Goal: Task Accomplishment & Management: Use online tool/utility

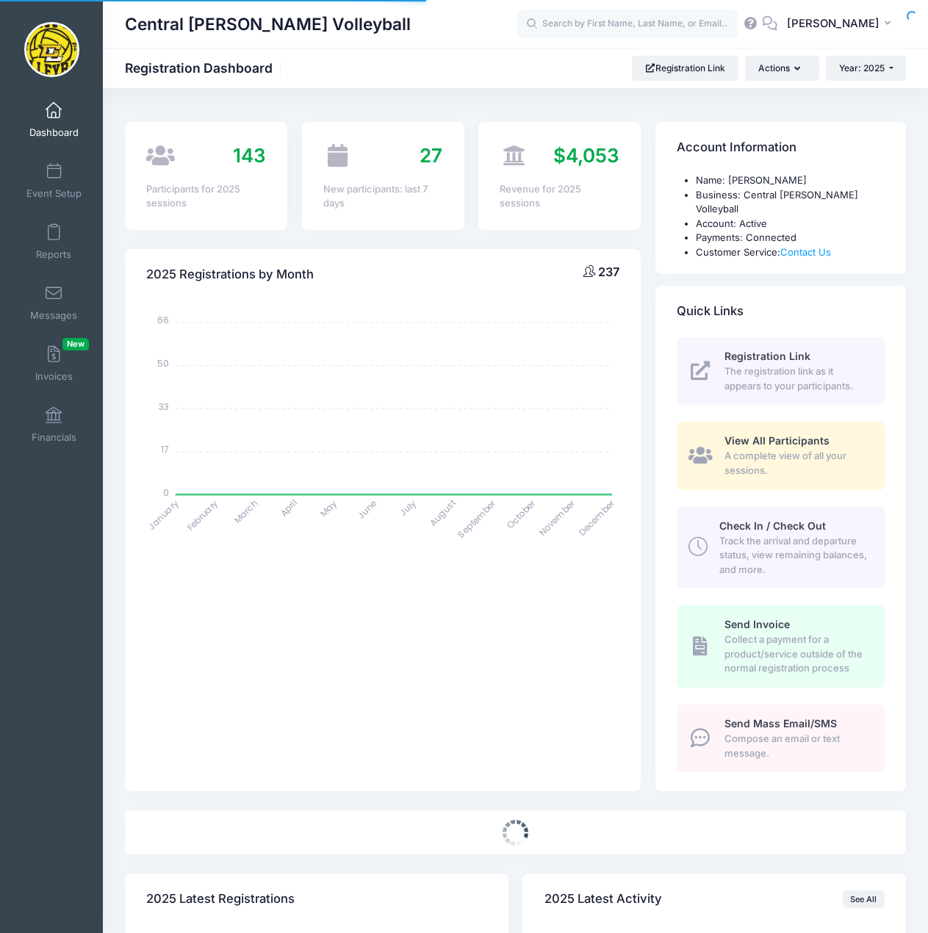
select select
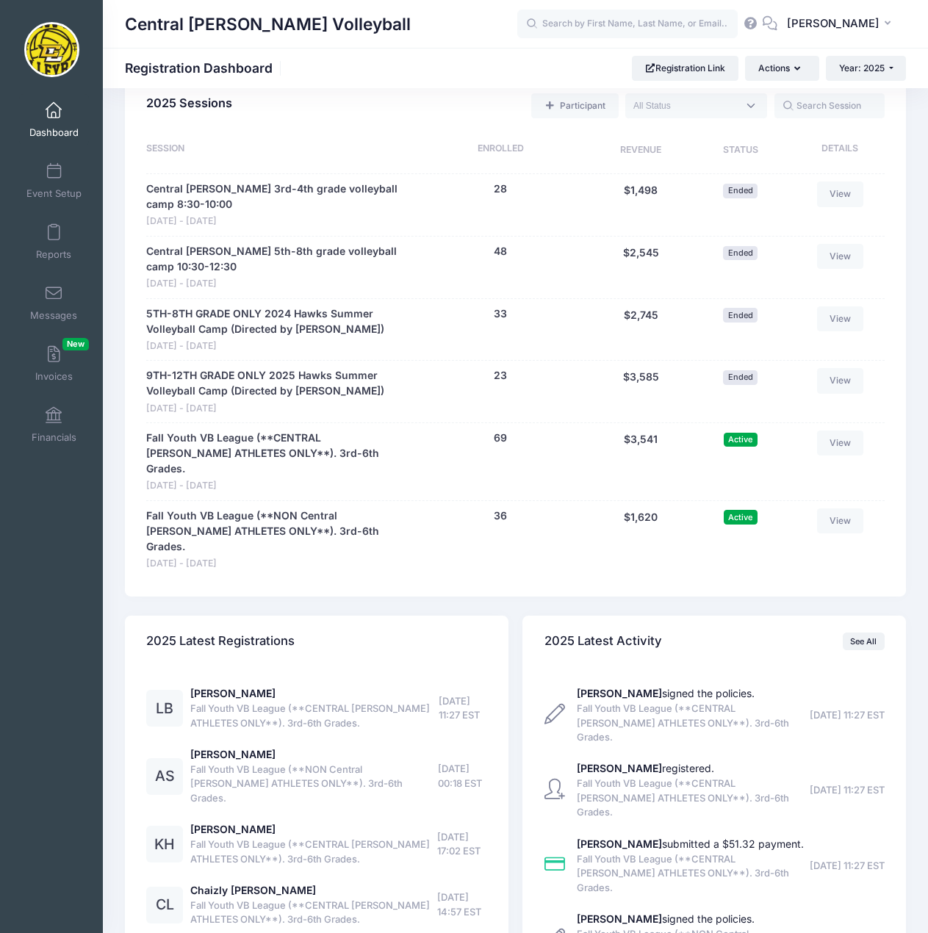
scroll to position [713, 0]
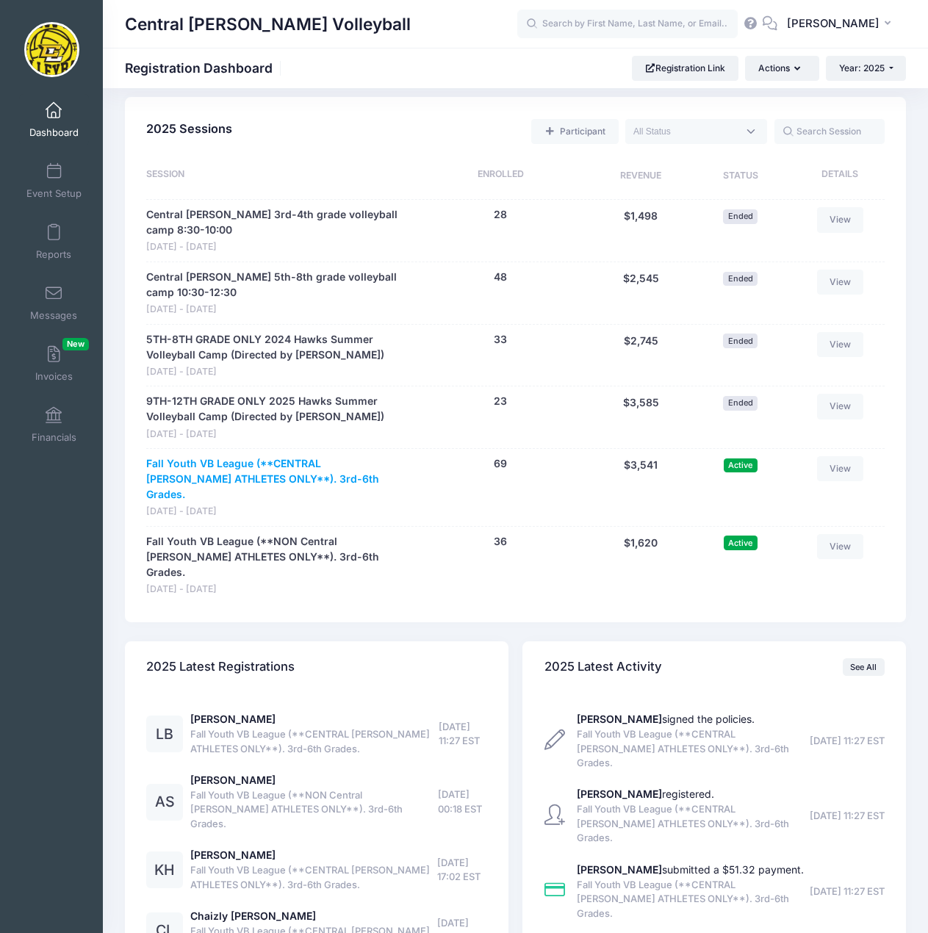
click at [249, 456] on link "Fall Youth VB League (**CENTRAL [PERSON_NAME] ATHLETES ONLY**). 3rd-6th Grades." at bounding box center [275, 479] width 259 height 46
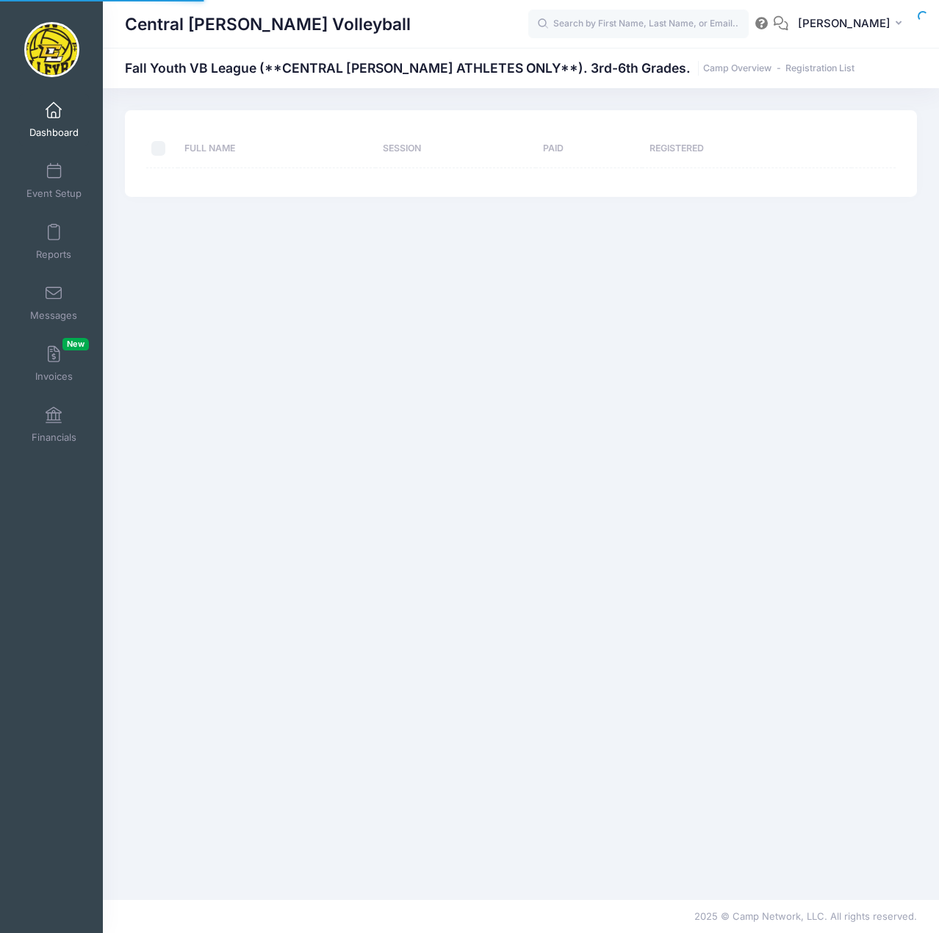
select select "10"
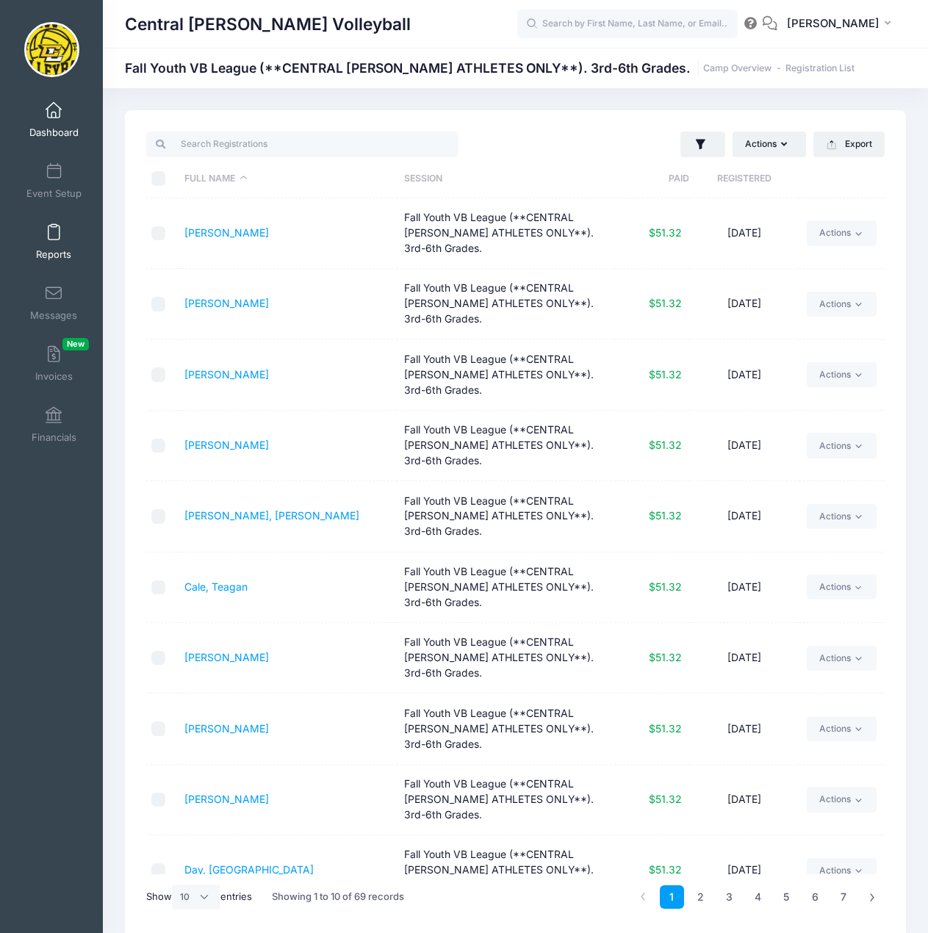
click at [54, 230] on span at bounding box center [54, 233] width 0 height 16
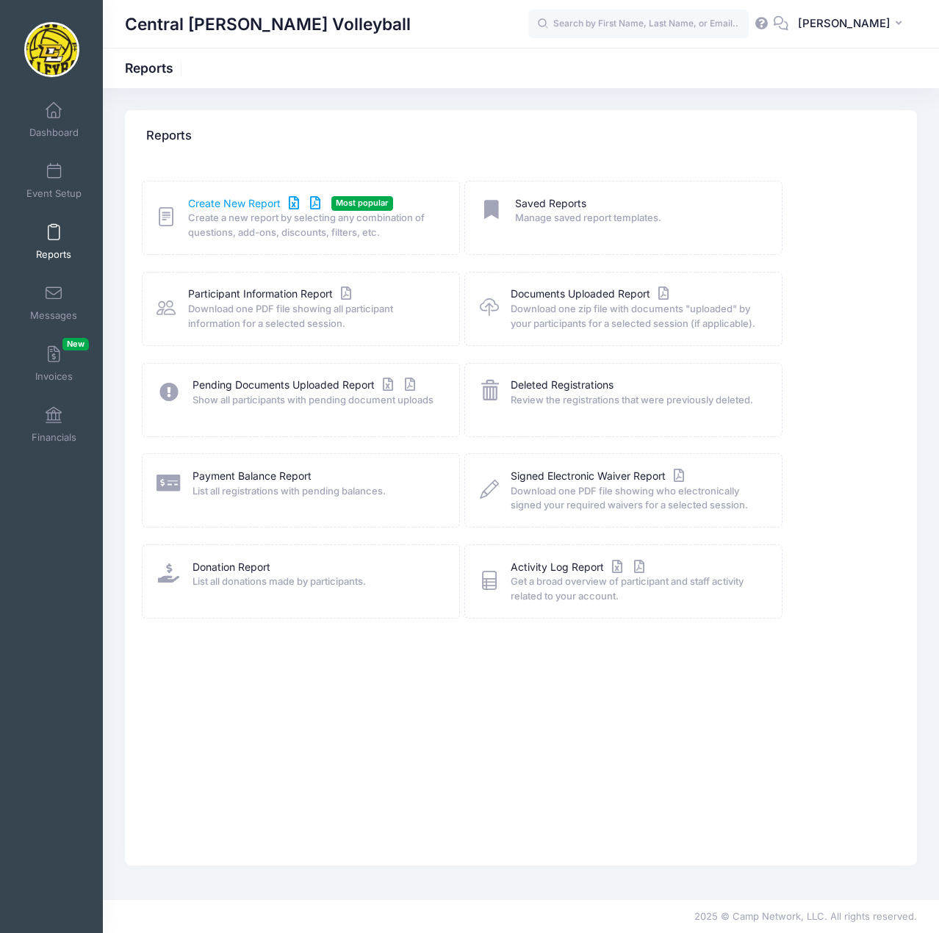
click at [214, 201] on link "Create New Report" at bounding box center [256, 203] width 137 height 15
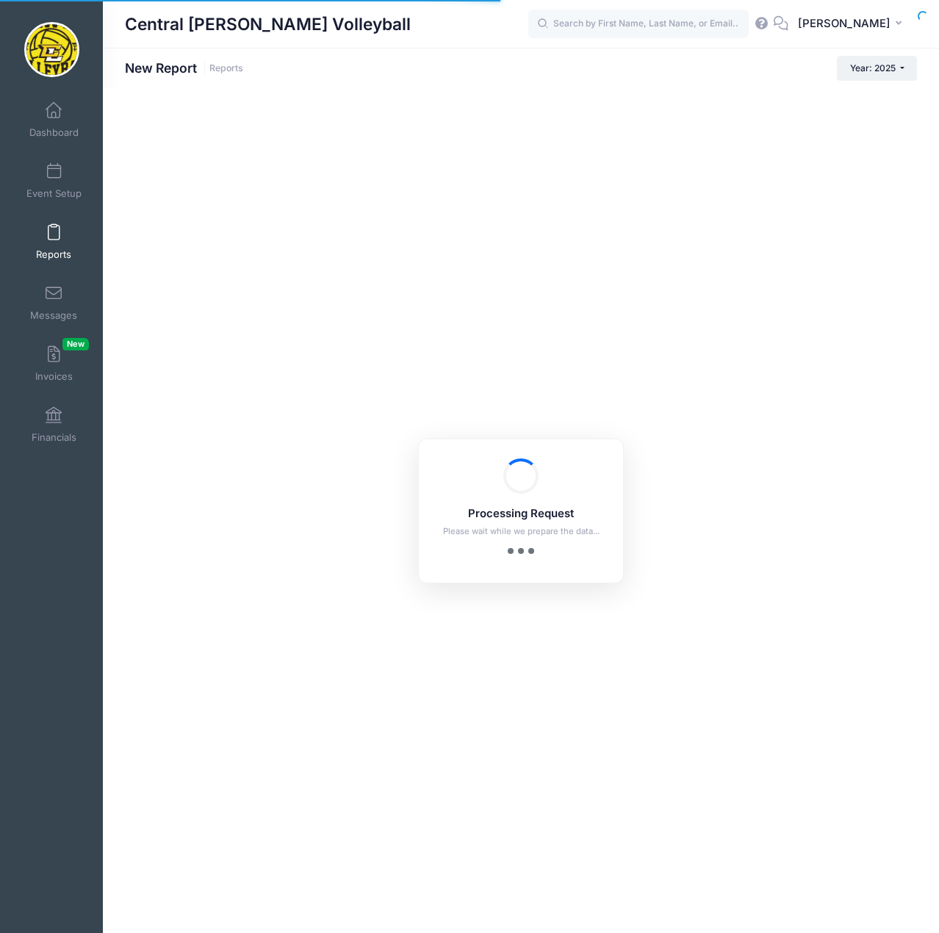
checkbox input "true"
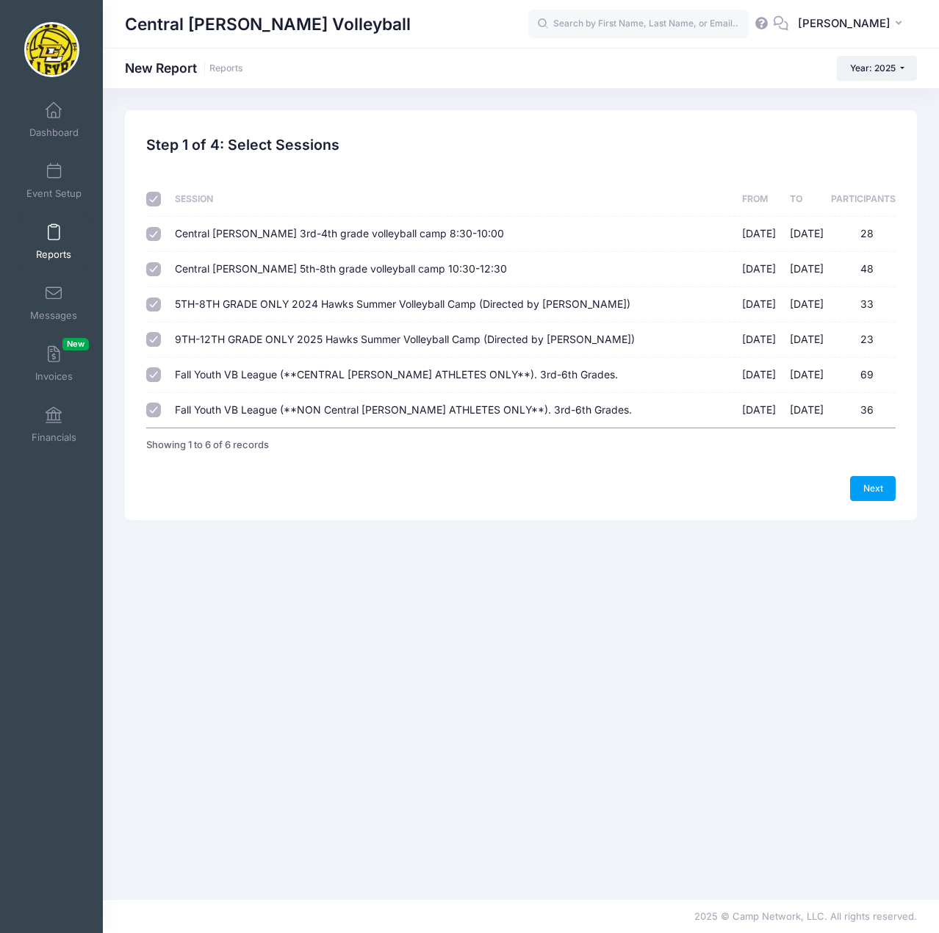
click at [155, 200] on input "checkbox" at bounding box center [153, 199] width 15 height 15
checkbox input "false"
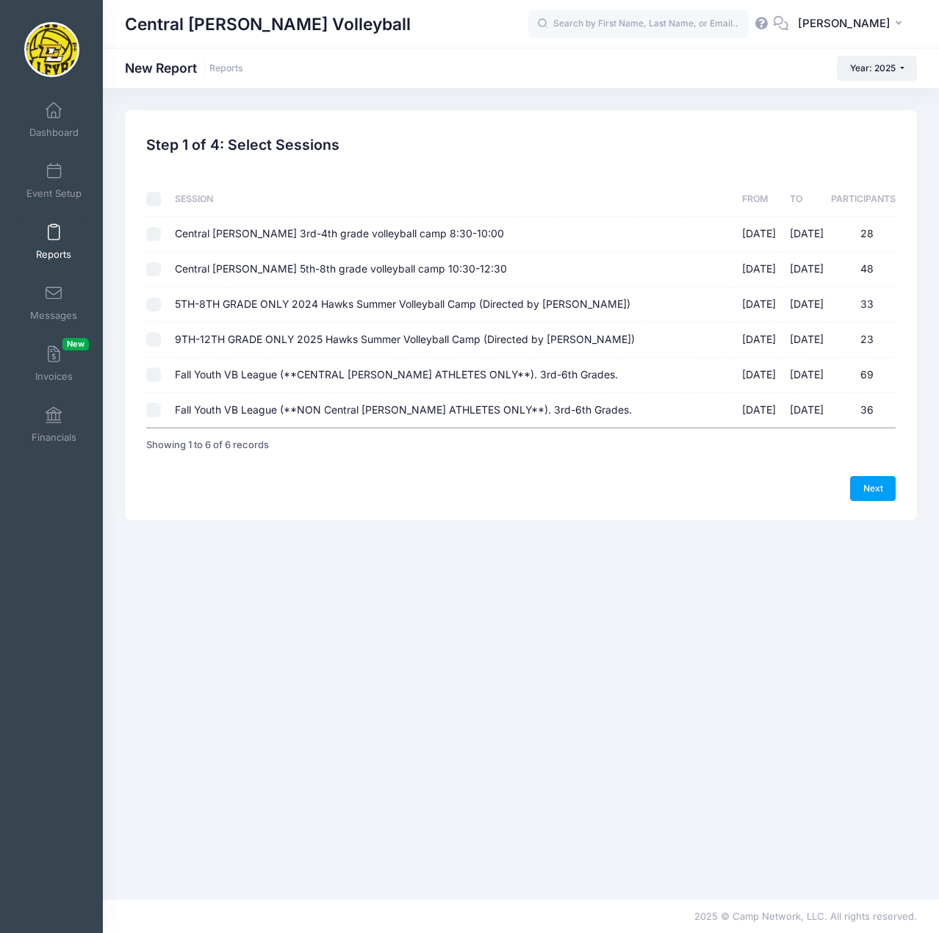
checkbox input "false"
click at [149, 377] on input "Fall Youth VB League (**CENTRAL LEE ATHLETES ONLY**). 3rd-6th Grades. 09/07/202…" at bounding box center [153, 374] width 15 height 15
checkbox input "true"
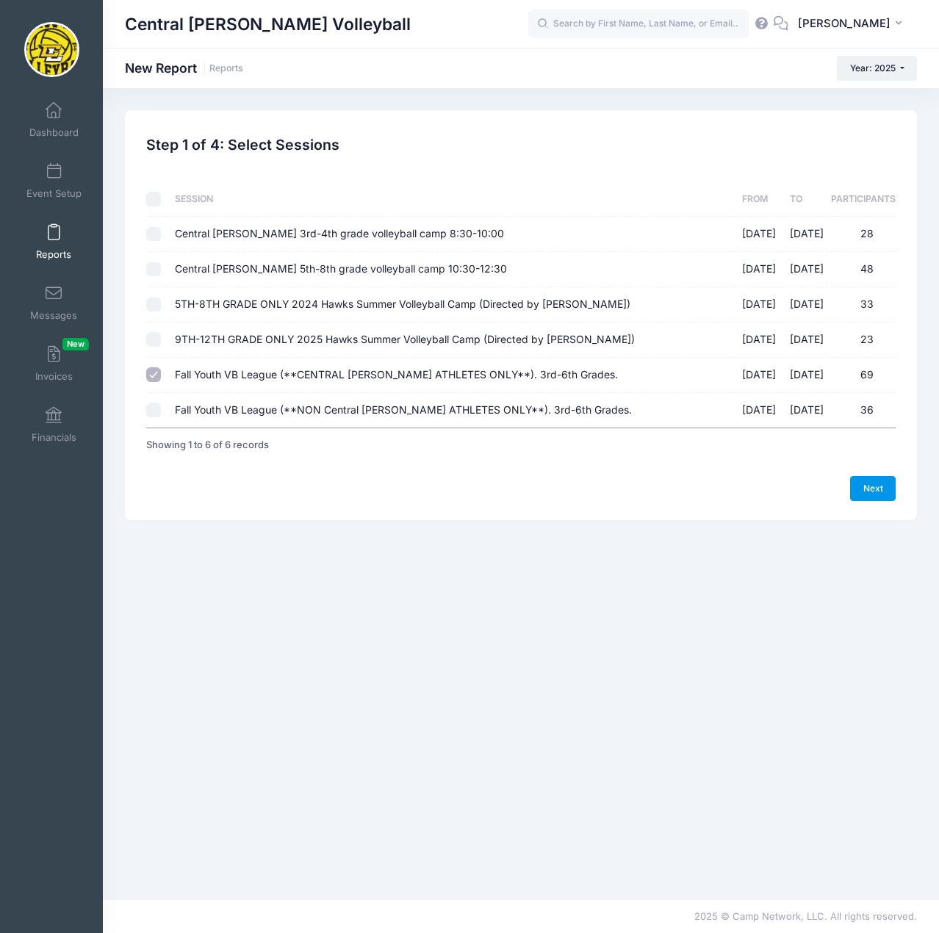
click at [873, 488] on link "Next" at bounding box center [873, 488] width 46 height 25
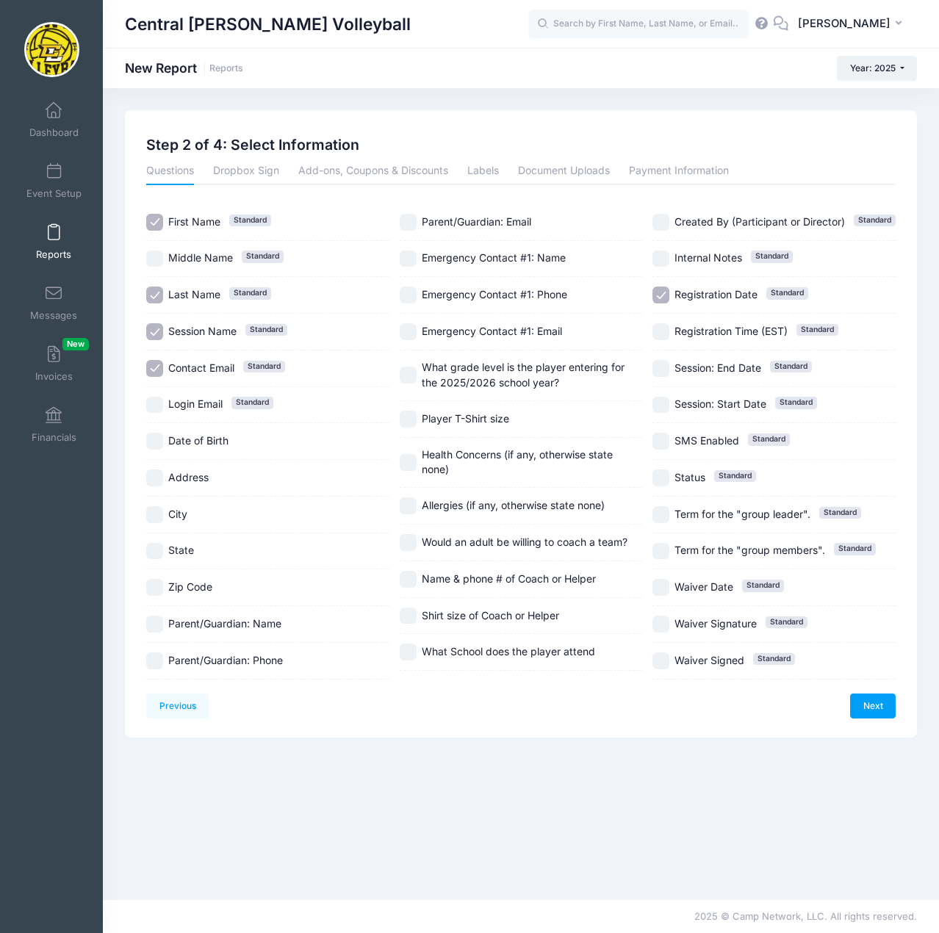
click at [152, 328] on input "Session Name Standard" at bounding box center [154, 331] width 17 height 17
checkbox input "false"
click at [157, 368] on input "Contact Email Standard" at bounding box center [154, 368] width 17 height 17
checkbox input "false"
click at [410, 378] on input "What grade level is the player entering for the 2025/2026 school year?" at bounding box center [408, 375] width 17 height 17
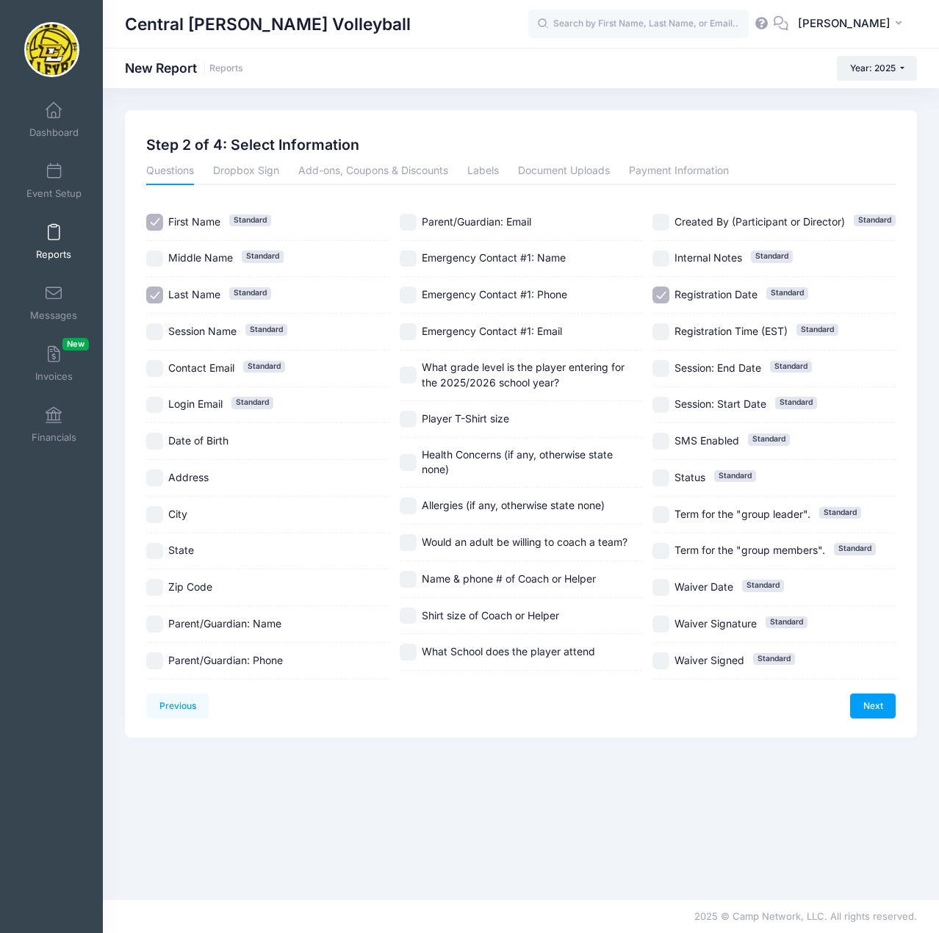
checkbox input "true"
click at [409, 423] on input "Player T-Shirt size" at bounding box center [408, 419] width 17 height 17
checkbox input "true"
click at [414, 543] on input "Would an adult be willing to coach a team?" at bounding box center [408, 542] width 17 height 17
checkbox input "true"
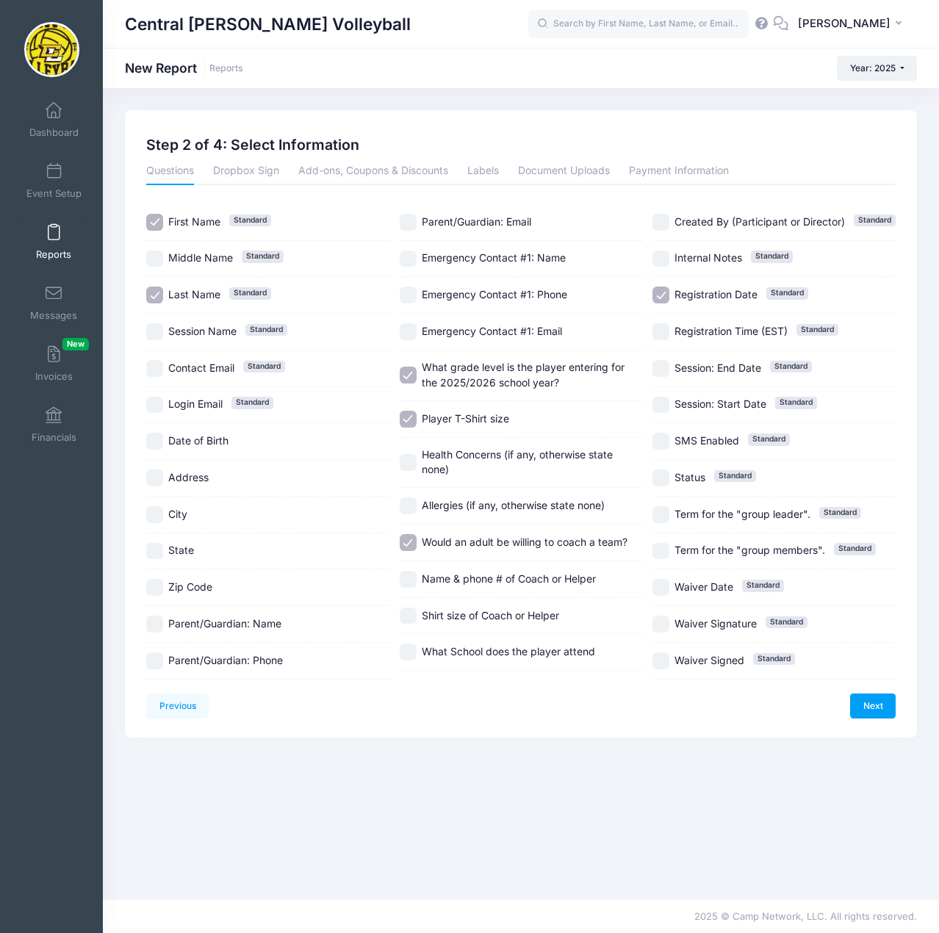
click at [419, 583] on label "Name & phone # of Coach or Helper" at bounding box center [521, 579] width 243 height 17
checkbox input "true"
click at [421, 605] on div "Shirt size of Coach or Helper" at bounding box center [521, 616] width 243 height 37
checkbox input "true"
click at [411, 652] on input "What School does the player attend" at bounding box center [408, 652] width 17 height 17
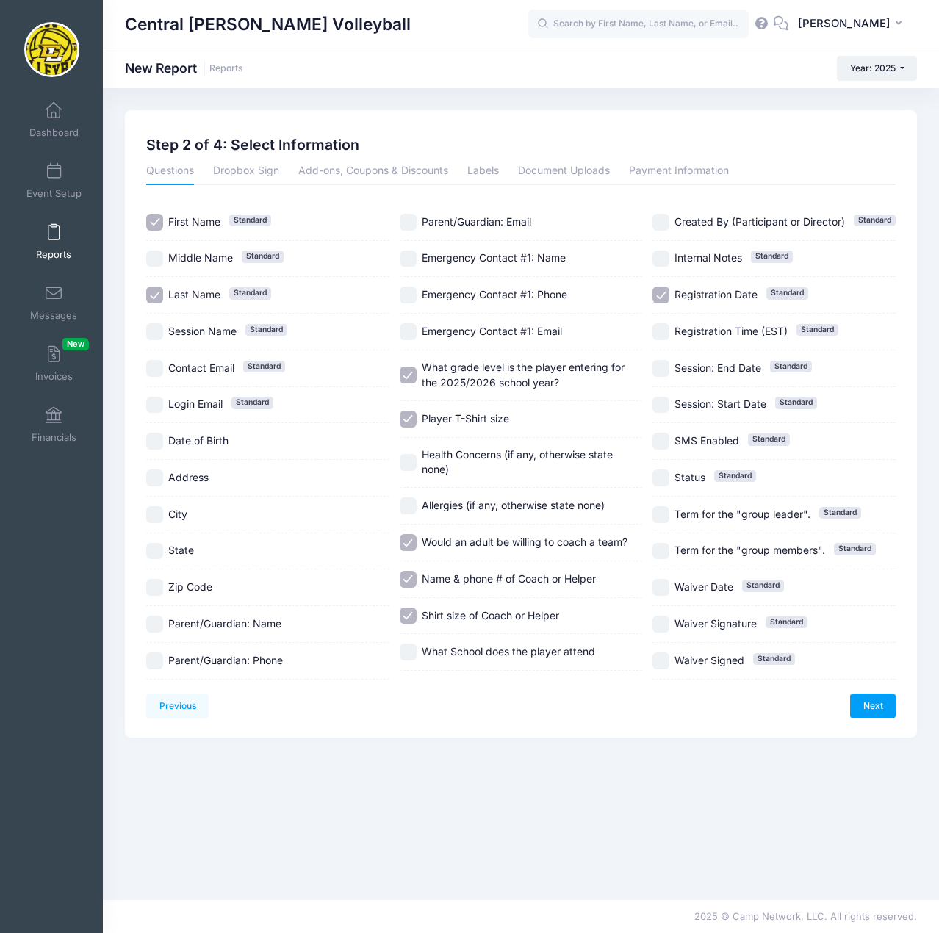
checkbox input "true"
click at [663, 287] on div "Registration Date Standard" at bounding box center [773, 295] width 243 height 37
checkbox input "false"
click at [868, 701] on link "Next" at bounding box center [873, 705] width 46 height 25
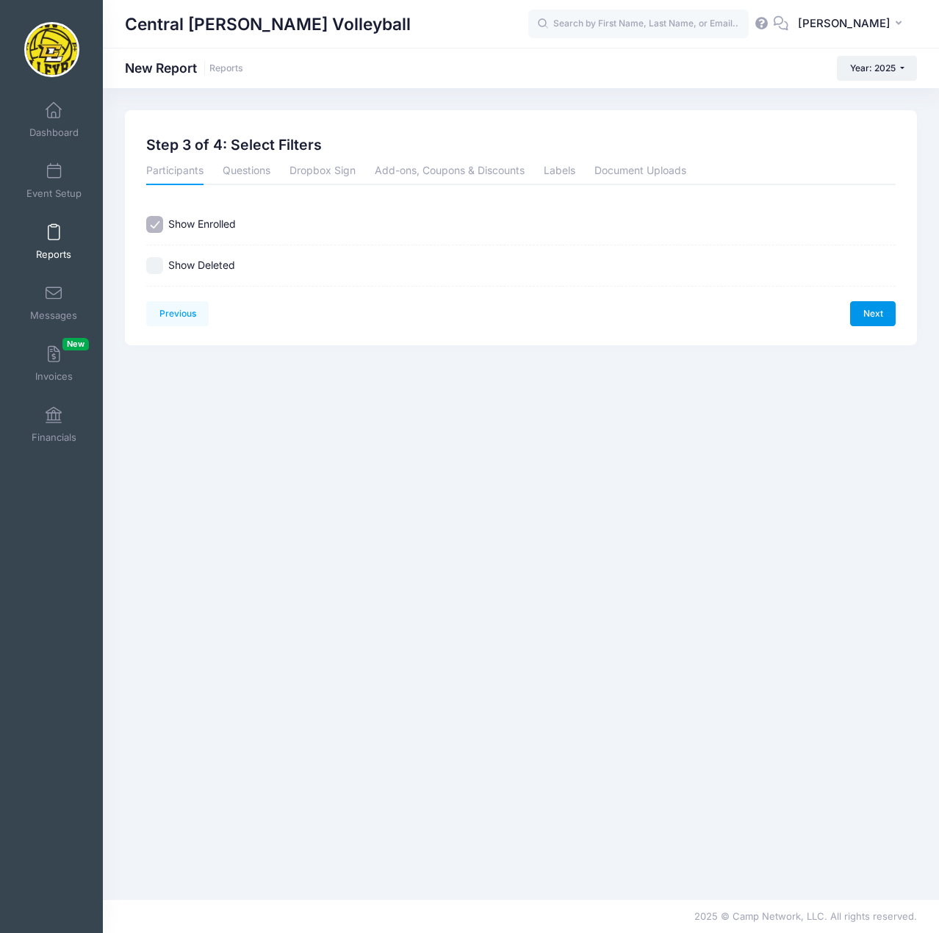
click at [862, 312] on link "Next" at bounding box center [873, 313] width 46 height 25
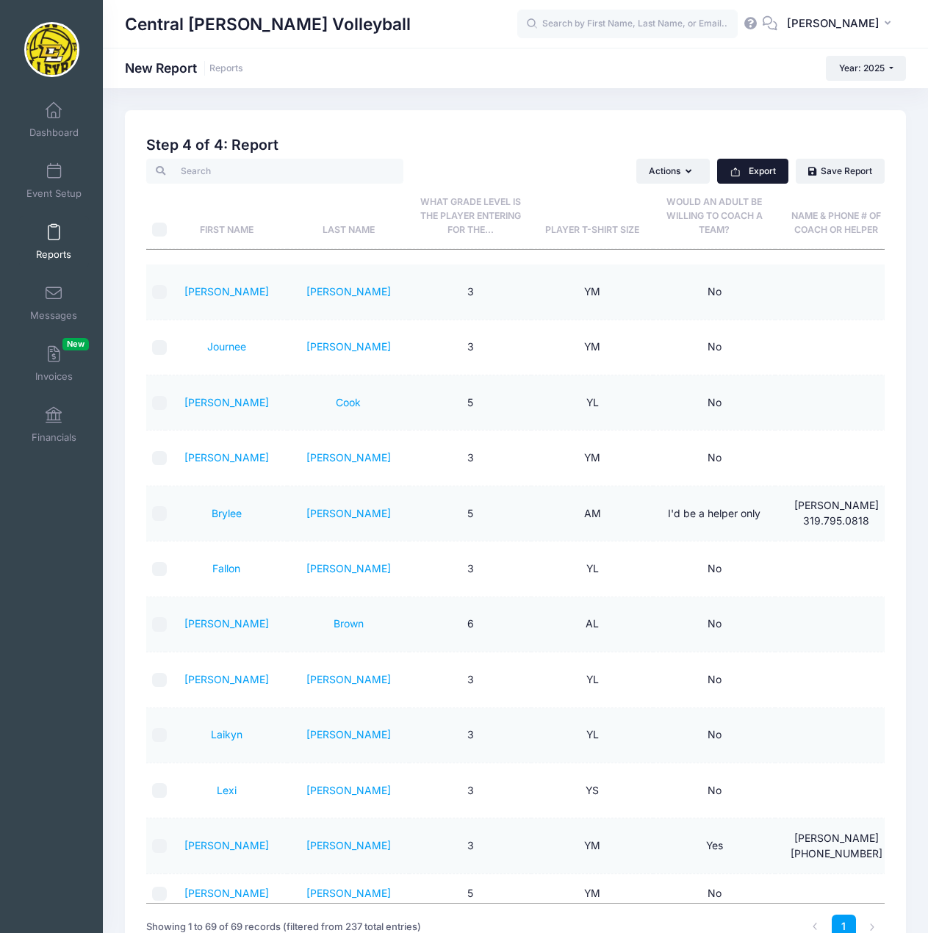
click at [764, 166] on button "Export" at bounding box center [752, 171] width 71 height 25
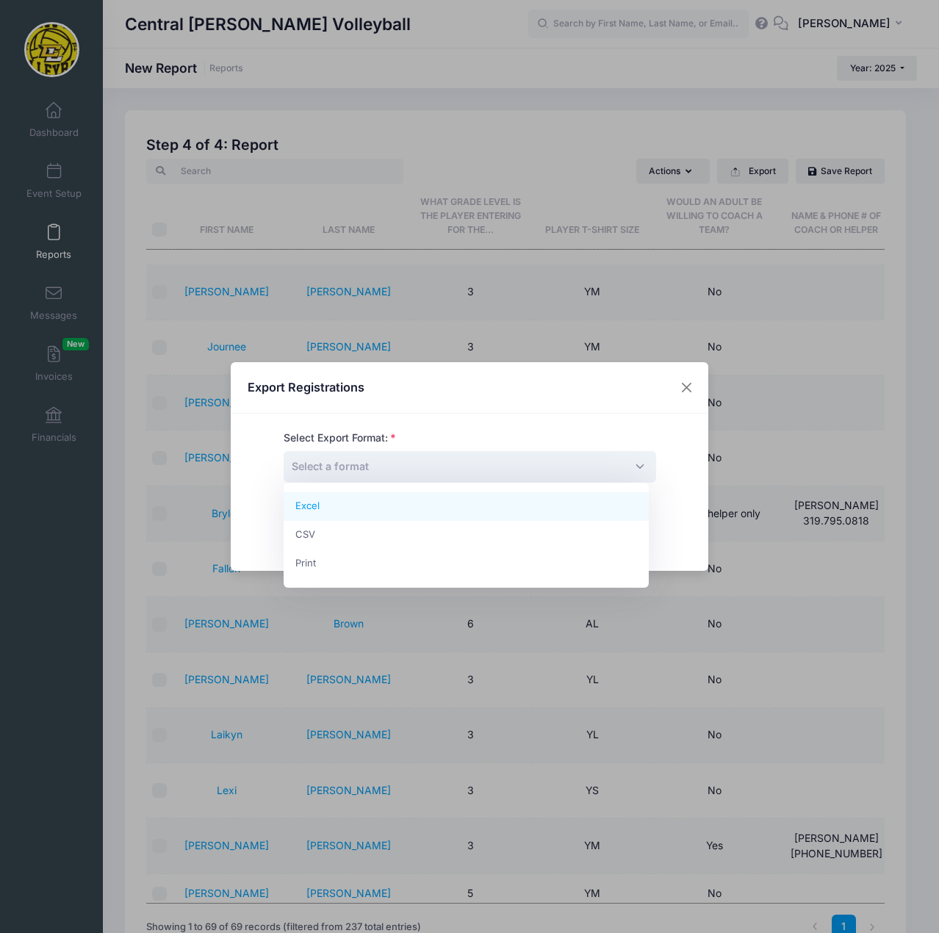
click at [496, 466] on span "Select a format" at bounding box center [470, 467] width 372 height 32
select select "excel"
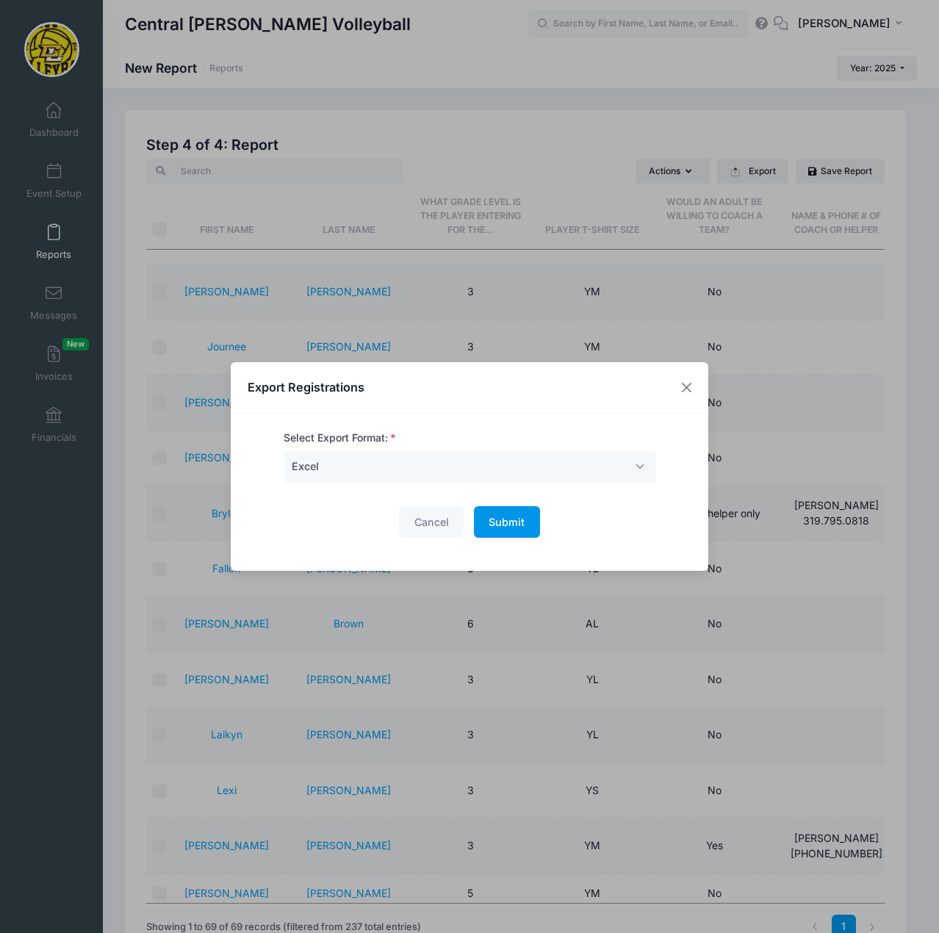
click at [526, 530] on button "Submit Please wait..." at bounding box center [507, 522] width 66 height 32
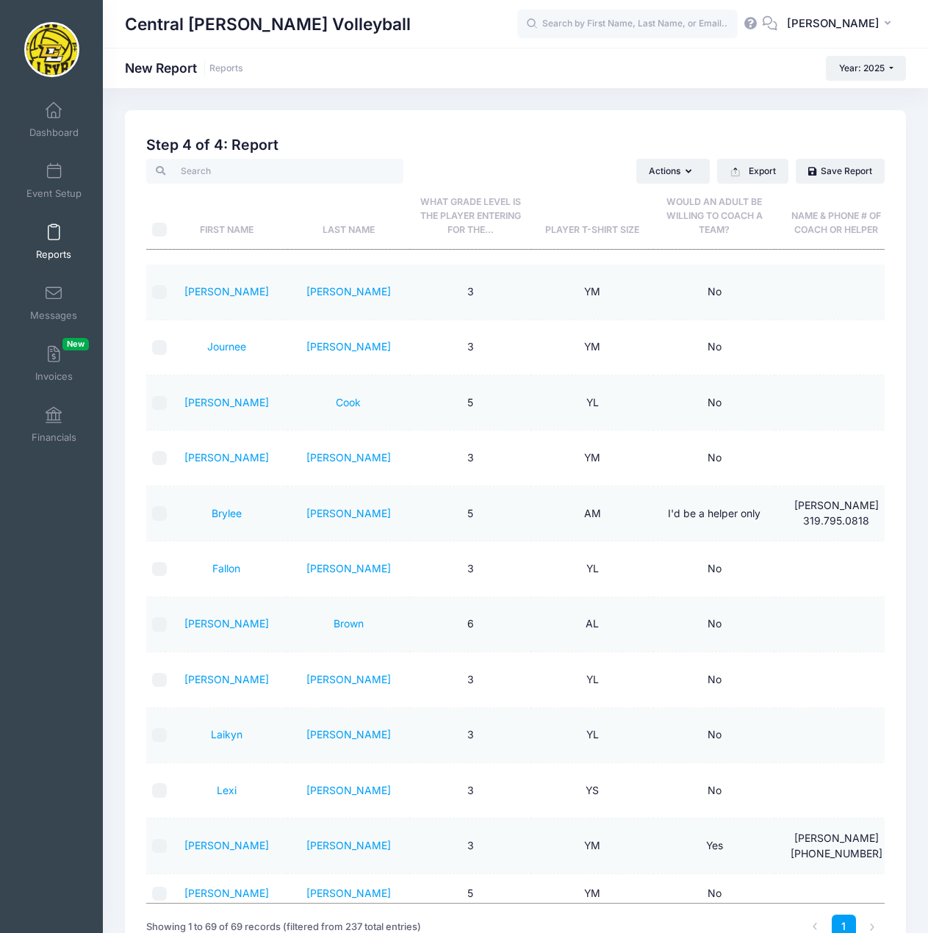
click at [53, 243] on link "Reports" at bounding box center [54, 241] width 70 height 51
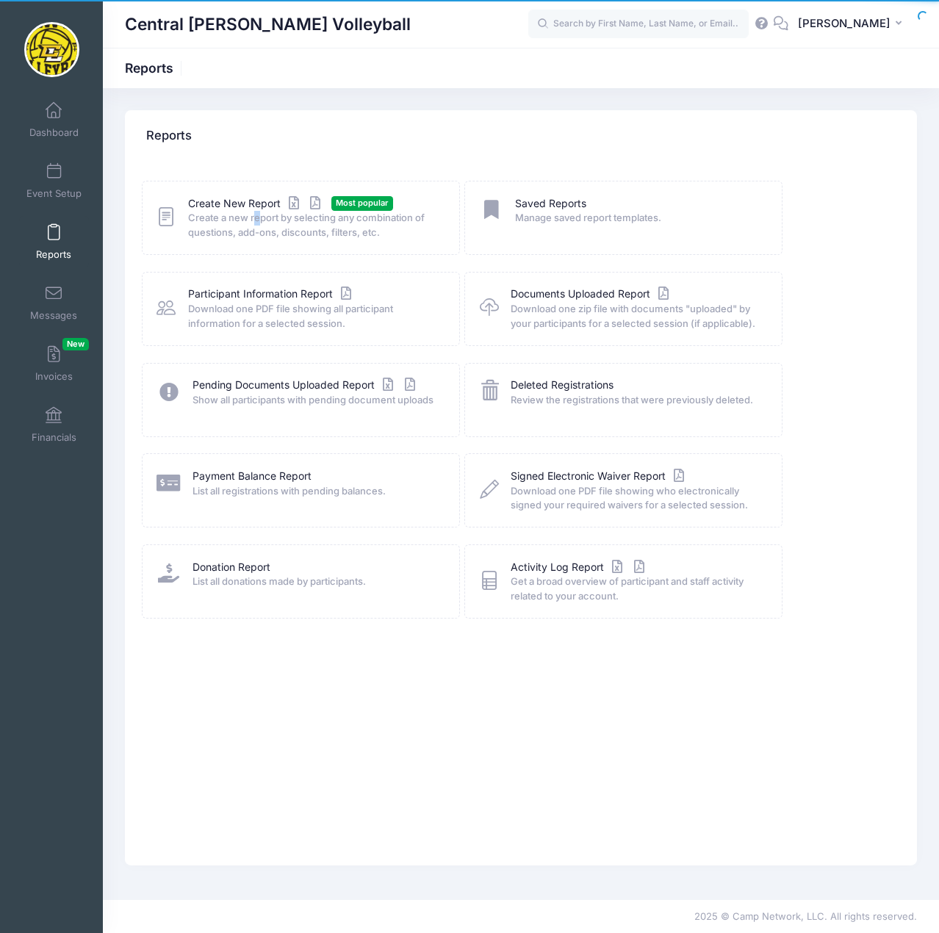
click at [256, 215] on span "Create a new report by selecting any combination of questions, add-ons, discoun…" at bounding box center [314, 225] width 252 height 29
click at [254, 204] on link "Create New Report" at bounding box center [256, 203] width 137 height 15
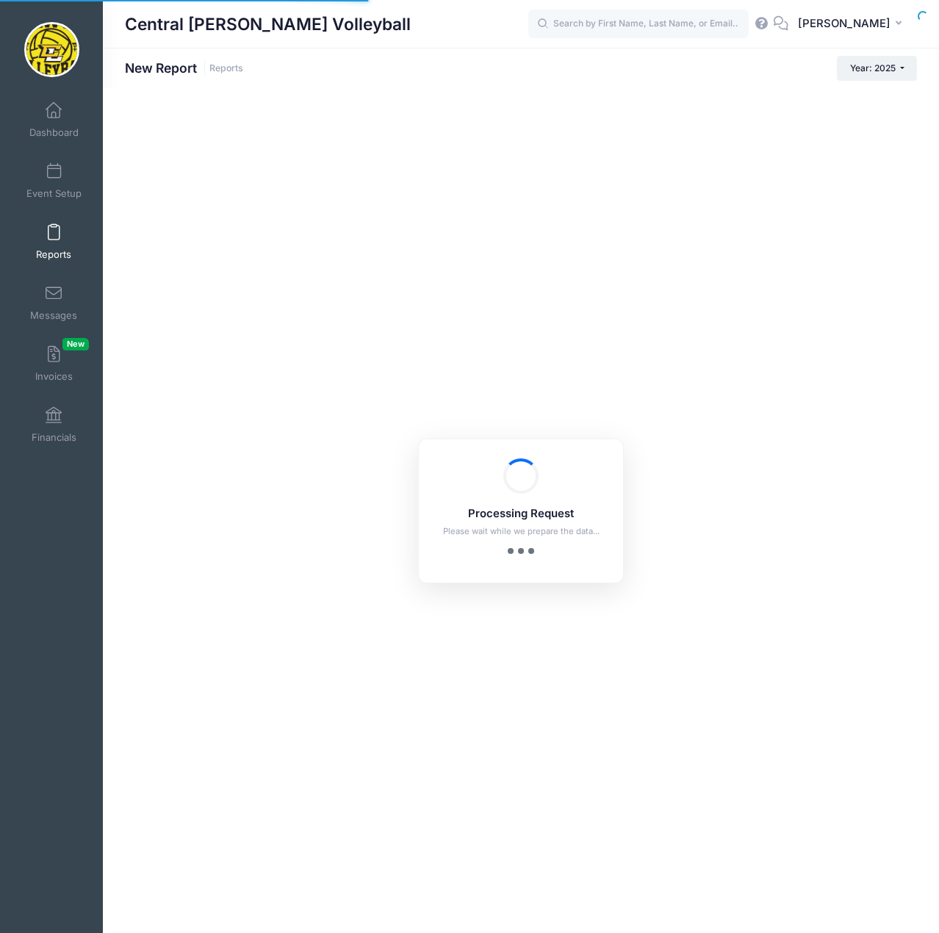
checkbox input "true"
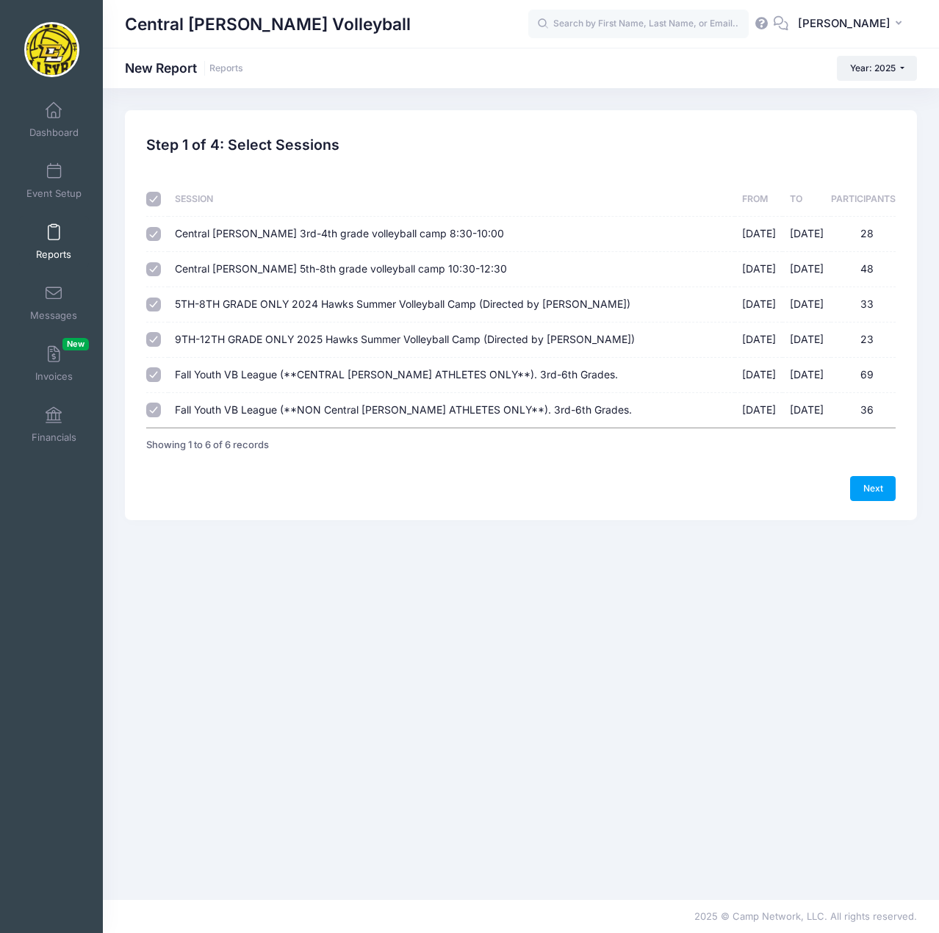
click at [149, 198] on input "checkbox" at bounding box center [153, 199] width 15 height 15
checkbox input "false"
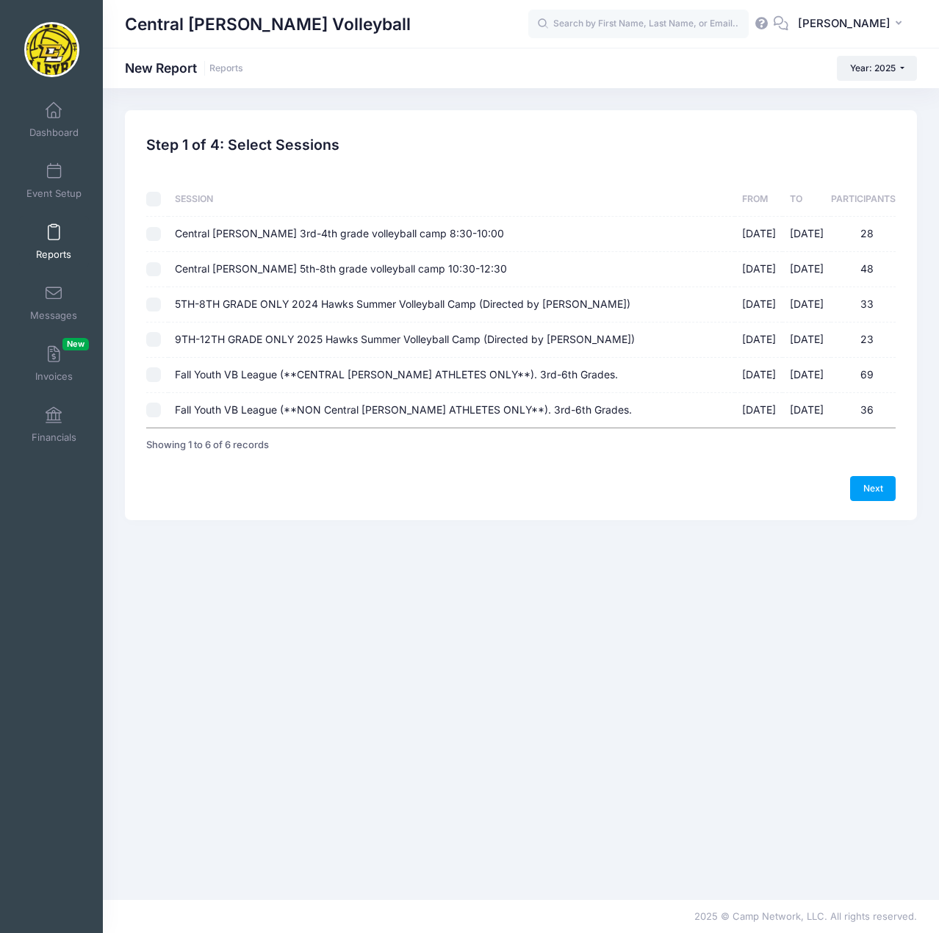
checkbox input "false"
click at [153, 414] on input "Fall Youth VB League (**NON Central [PERSON_NAME] ATHLETES ONLY**). 3rd-6th Gra…" at bounding box center [153, 410] width 15 height 15
checkbox input "true"
click at [879, 485] on link "Next" at bounding box center [873, 488] width 46 height 25
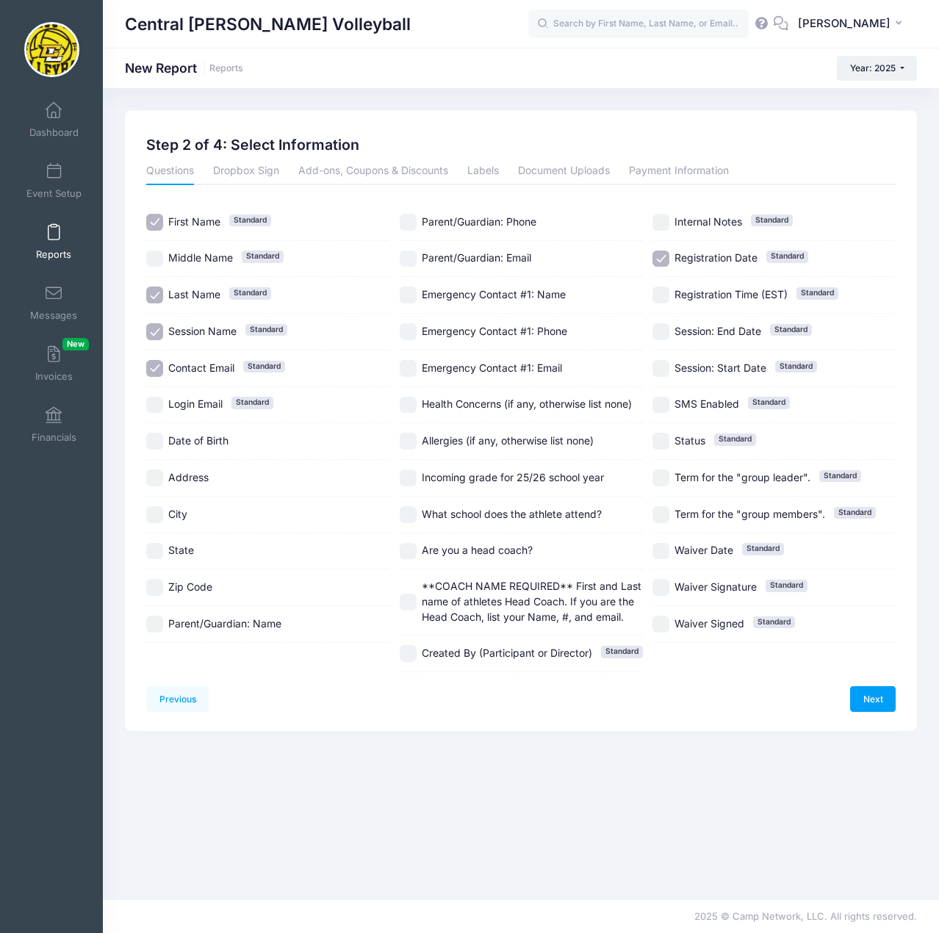
click at [157, 328] on input "Session Name Standard" at bounding box center [154, 331] width 17 height 17
checkbox input "false"
click at [152, 358] on div "Contact Email Standard" at bounding box center [267, 368] width 243 height 37
checkbox input "false"
click at [156, 624] on input "Parent/Guardian: Name" at bounding box center [154, 624] width 17 height 17
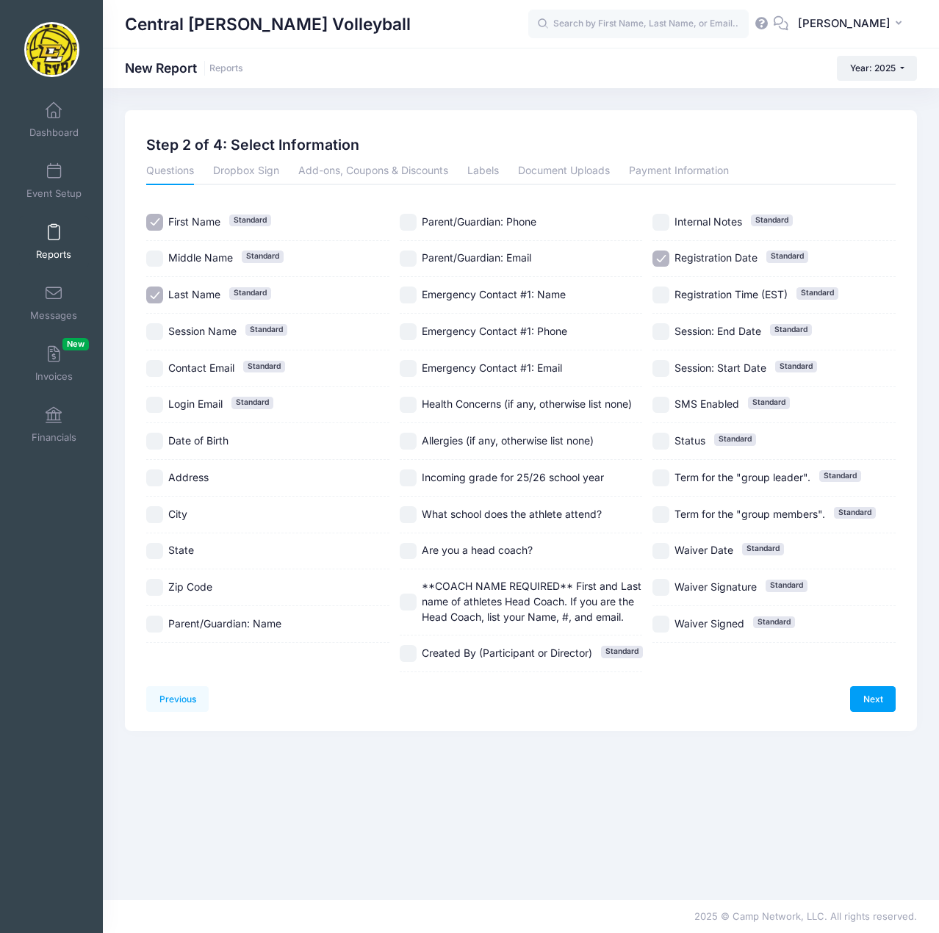
checkbox input "true"
click at [415, 469] on div "Incoming grade for 25/26 school year" at bounding box center [521, 478] width 243 height 37
checkbox input "true"
drag, startPoint x: 412, startPoint y: 511, endPoint x: 411, endPoint y: 536, distance: 25.0
click at [412, 512] on input "What school does the athlete attend?" at bounding box center [408, 514] width 17 height 17
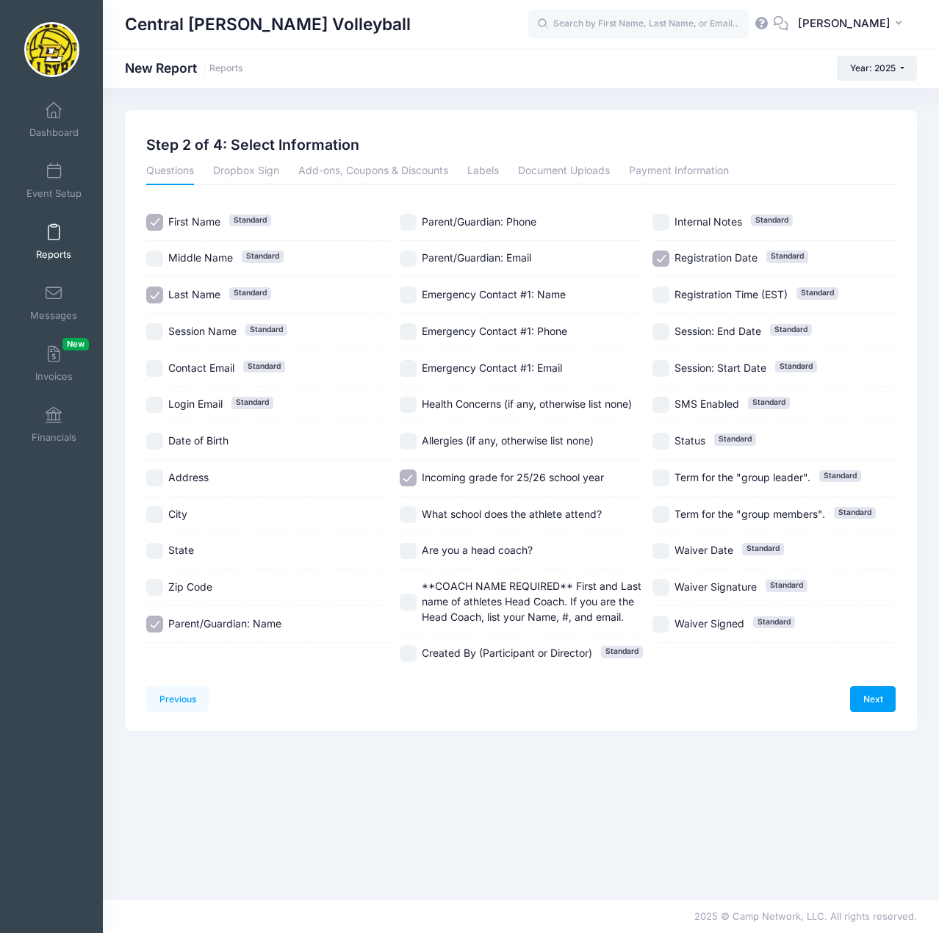
checkbox input "true"
click at [415, 555] on input "Are you a head coach?" at bounding box center [408, 551] width 17 height 17
checkbox input "true"
click at [415, 602] on input "**COACH NAME REQUIRED** First and Last name of athletes Head Coach. If you are …" at bounding box center [408, 602] width 17 height 17
checkbox input "true"
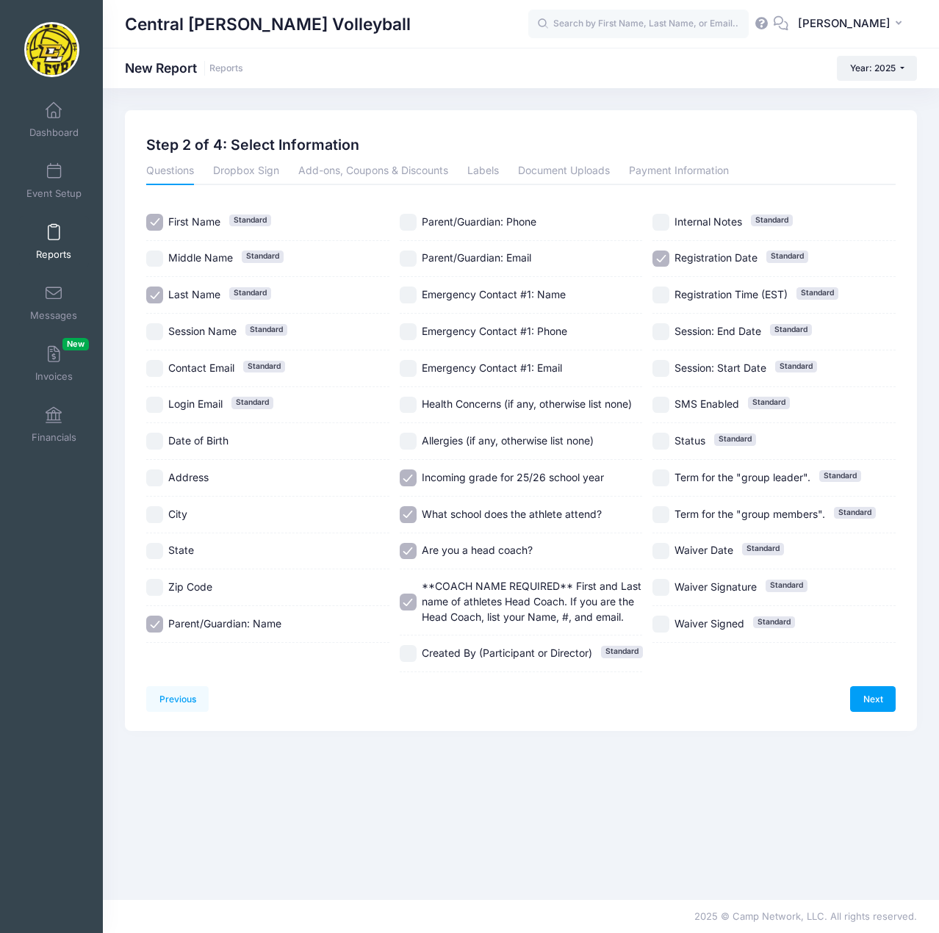
click at [663, 255] on input "Registration Date Standard" at bounding box center [660, 259] width 17 height 17
checkbox input "false"
click at [866, 699] on link "Next" at bounding box center [873, 698] width 46 height 25
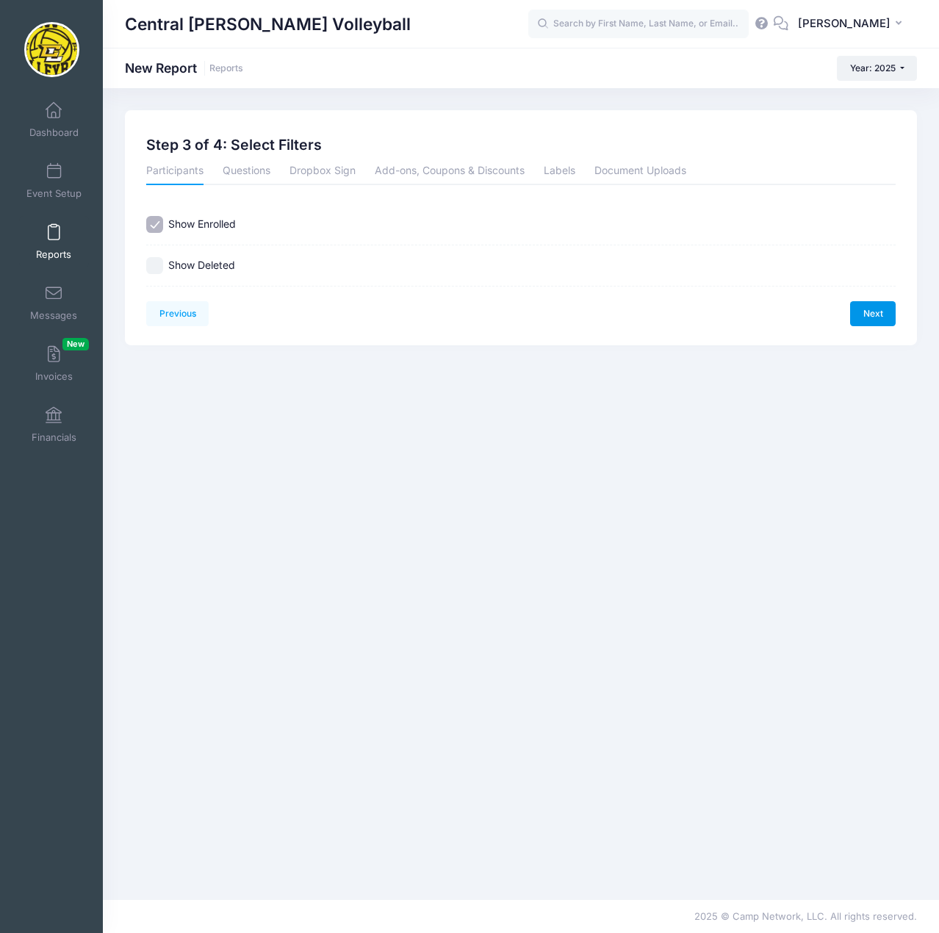
click at [874, 313] on link "Next" at bounding box center [873, 313] width 46 height 25
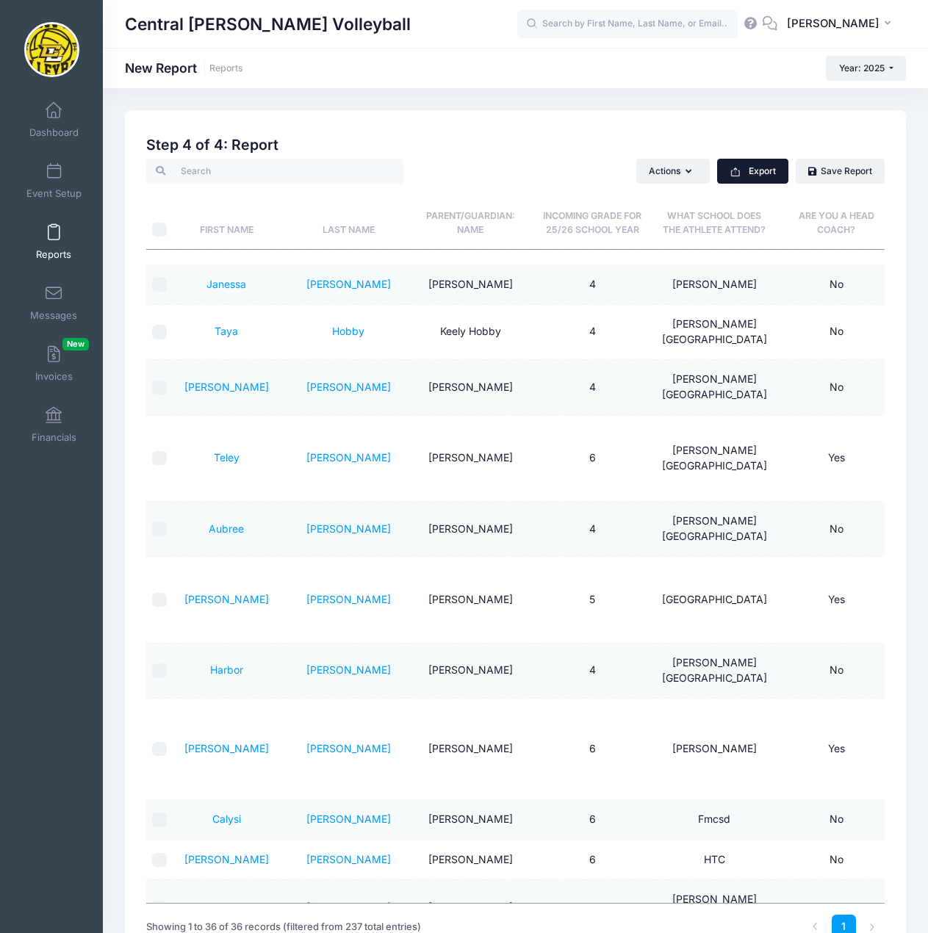
click at [774, 177] on button "Export" at bounding box center [752, 171] width 71 height 25
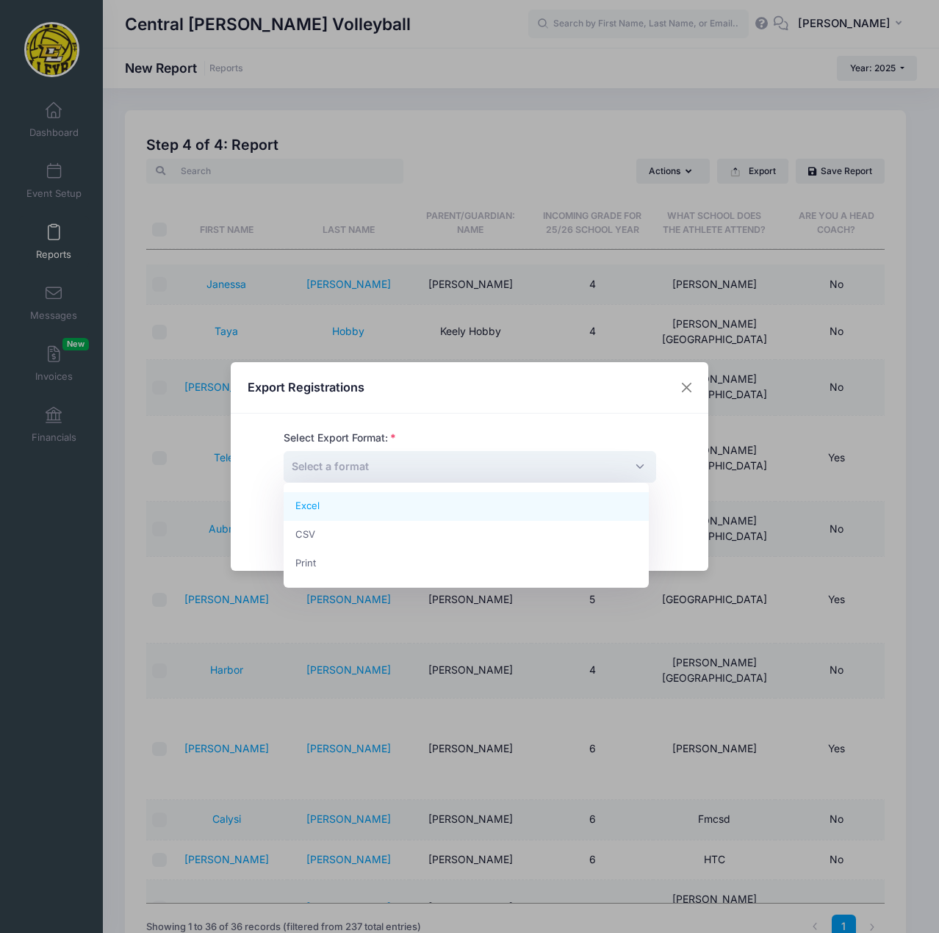
click at [495, 481] on span "Select a format" at bounding box center [470, 467] width 372 height 32
select select "excel"
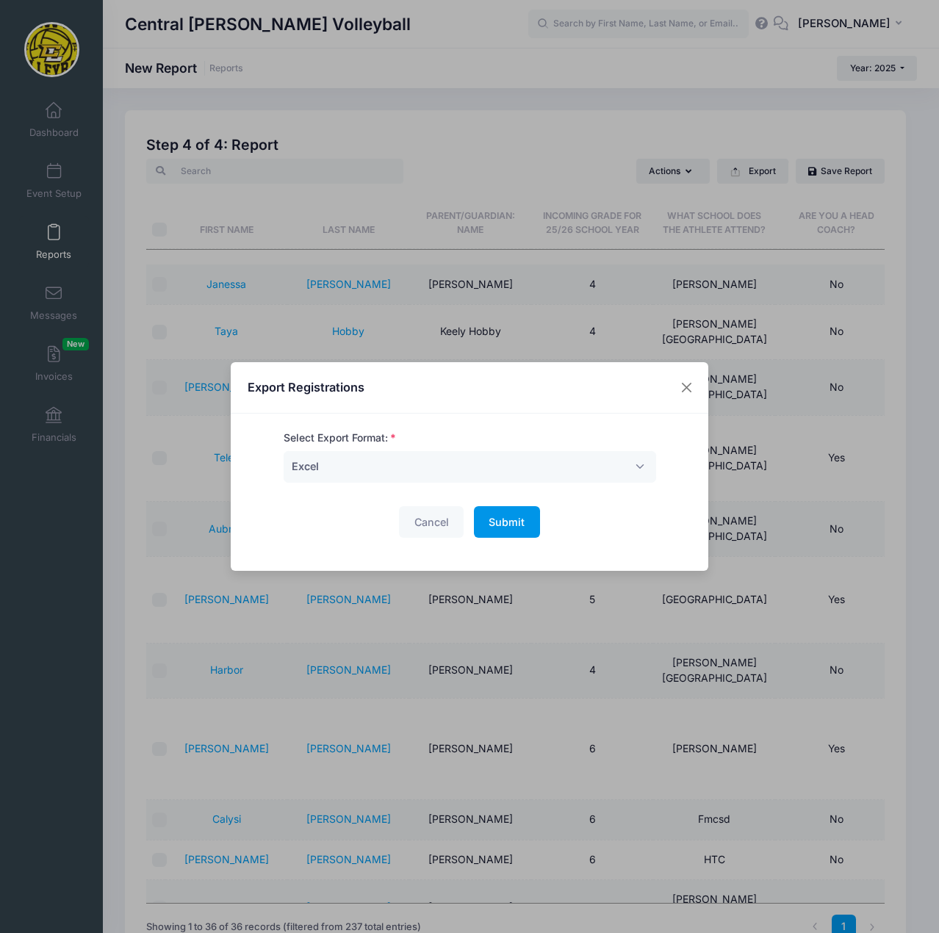
click at [493, 525] on span "Submit" at bounding box center [507, 522] width 36 height 12
